Goal: Navigation & Orientation: Find specific page/section

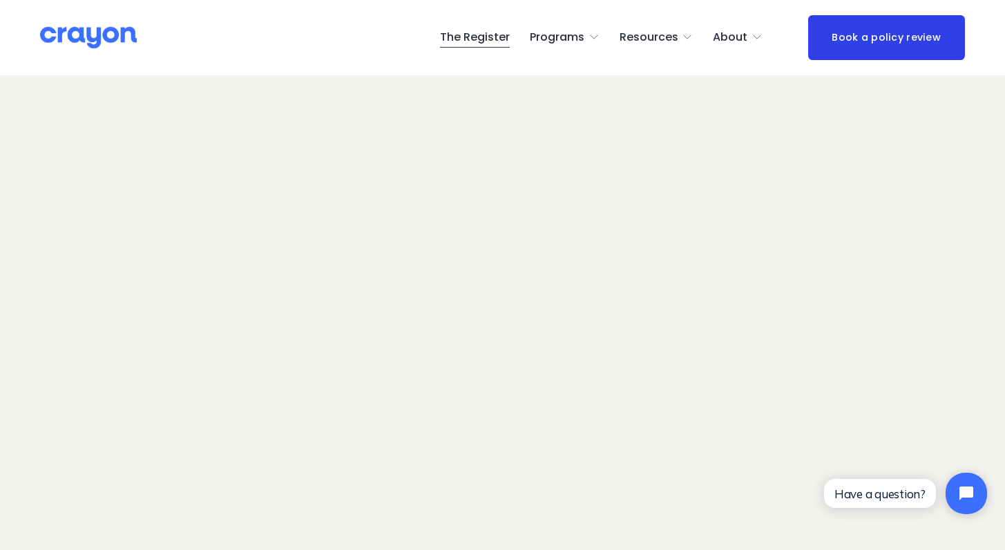
click at [0, 0] on span "Employer hub" at bounding box center [0, 0] width 0 height 0
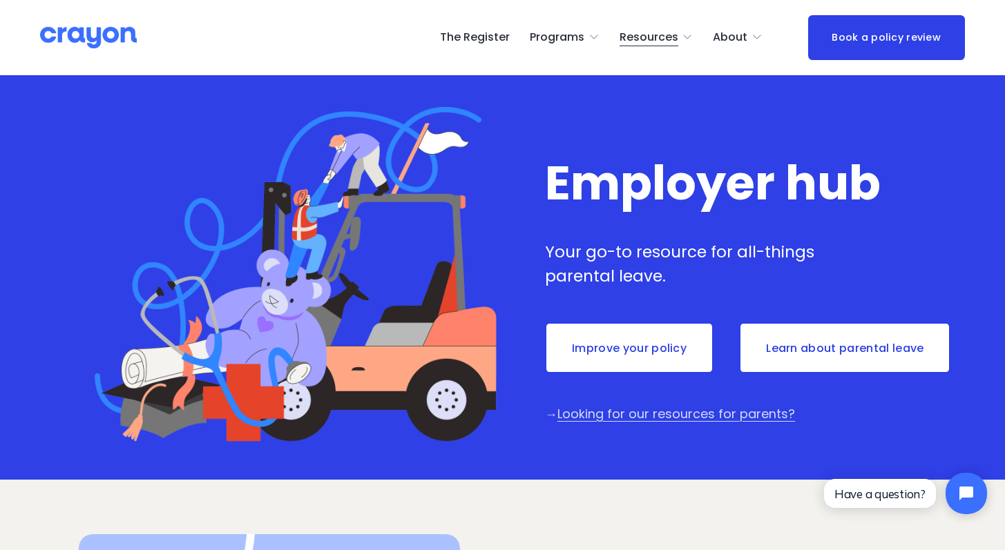
click at [590, 354] on link "Improve your policy" at bounding box center [629, 348] width 169 height 51
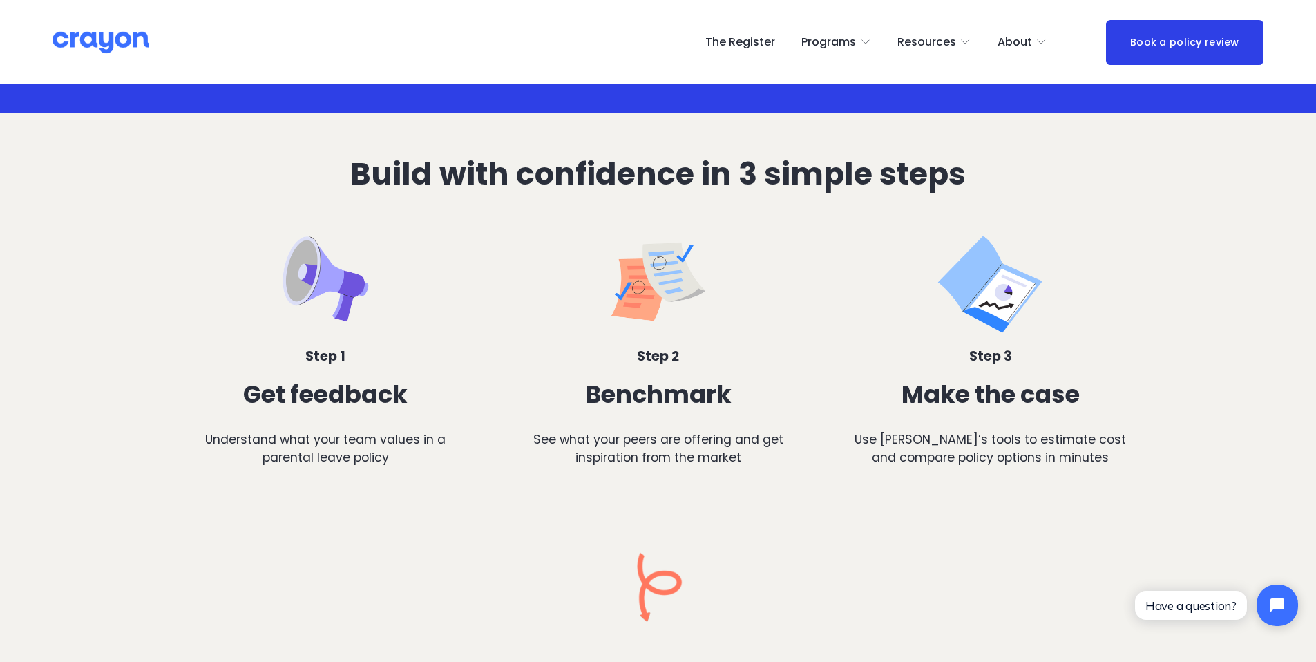
scroll to position [430, 0]
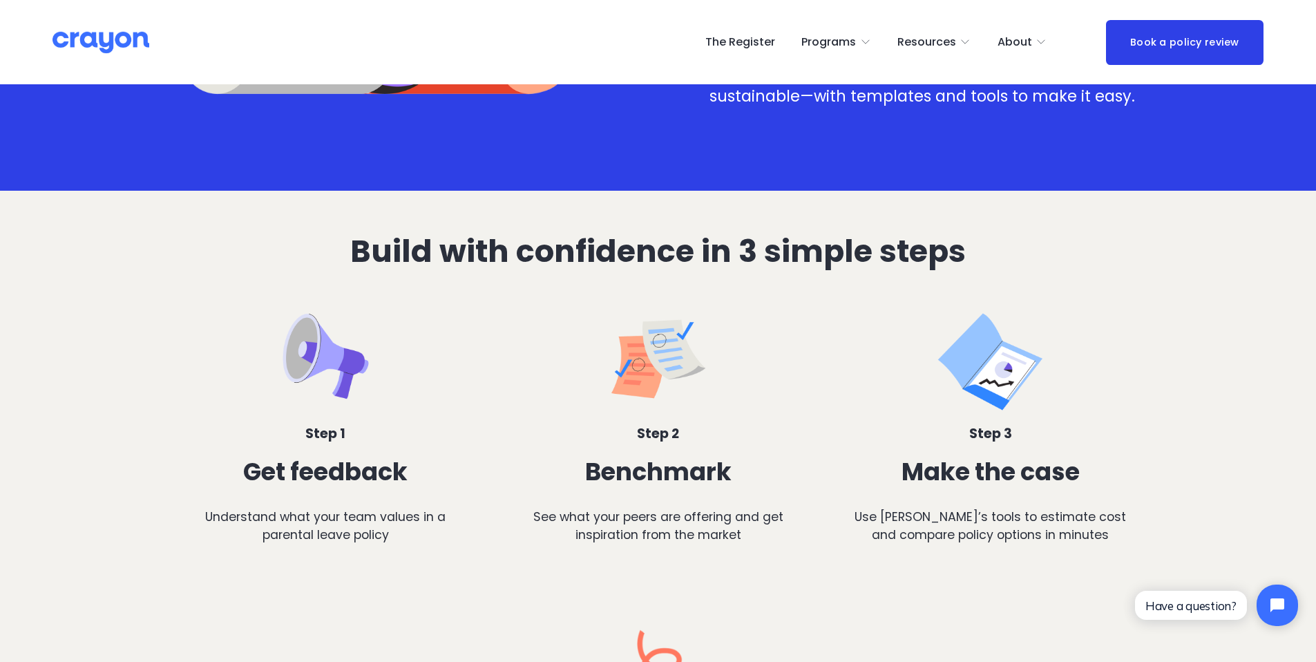
click at [927, 44] on span "Resources" at bounding box center [926, 42] width 59 height 20
click at [735, 44] on link "The Register" at bounding box center [740, 42] width 70 height 22
